Goal: Navigation & Orientation: Understand site structure

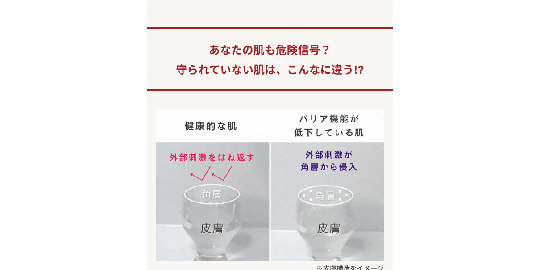
scroll to position [268, 0]
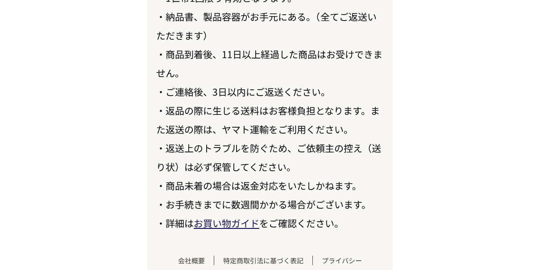
scroll to position [10436, 0]
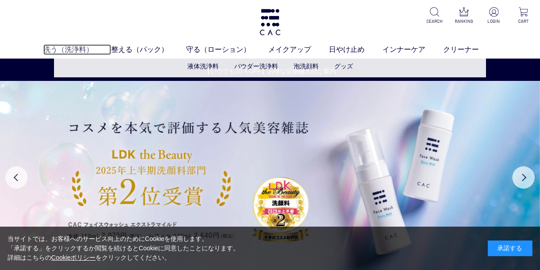
click at [71, 46] on link "洗う（洗浄料）" at bounding box center [77, 49] width 68 height 11
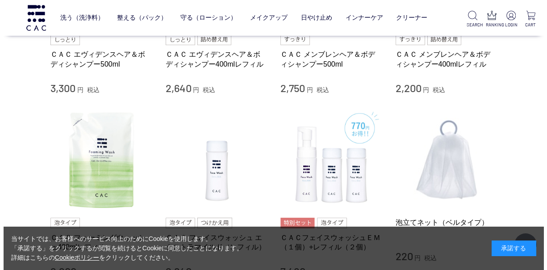
scroll to position [536, 0]
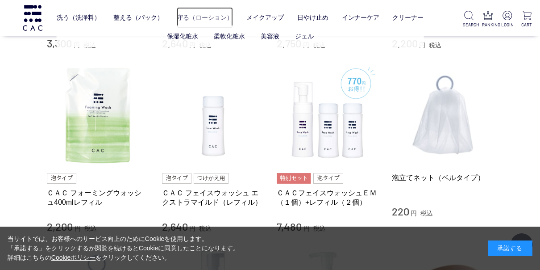
click at [209, 18] on link "守る（ローション）" at bounding box center [205, 17] width 56 height 21
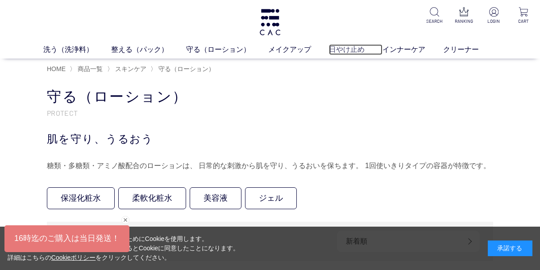
click at [346, 46] on link "日やけ止め" at bounding box center [356, 49] width 54 height 11
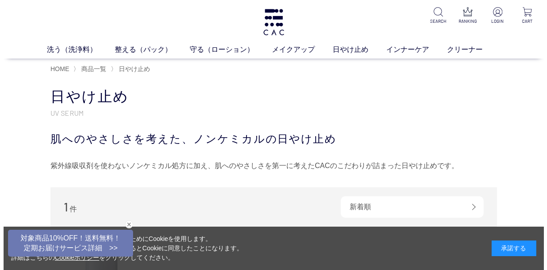
scroll to position [179, 0]
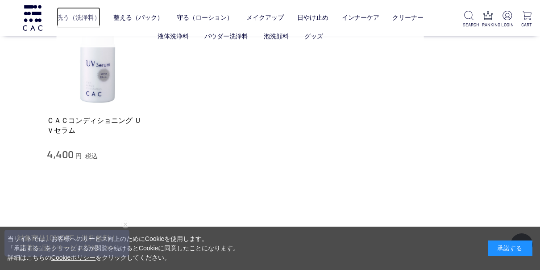
click at [90, 18] on link "洗う（洗浄料）" at bounding box center [79, 17] width 44 height 21
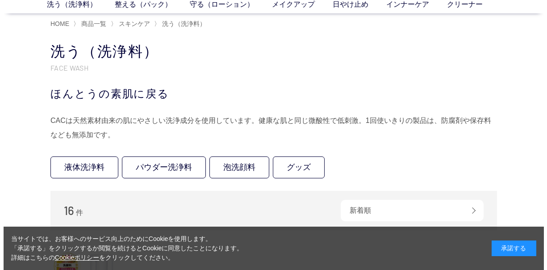
scroll to position [89, 0]
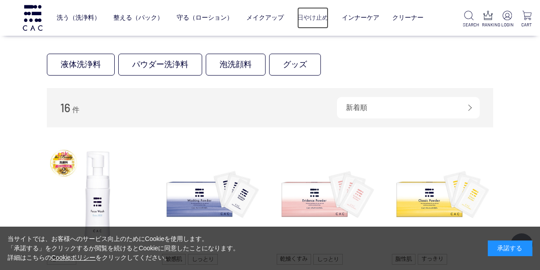
click at [308, 18] on link "日やけ止め" at bounding box center [312, 17] width 31 height 21
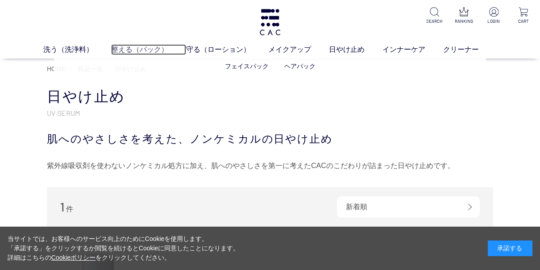
click at [132, 47] on link "整える（パック）" at bounding box center [148, 49] width 75 height 11
